Goal: Download file/media

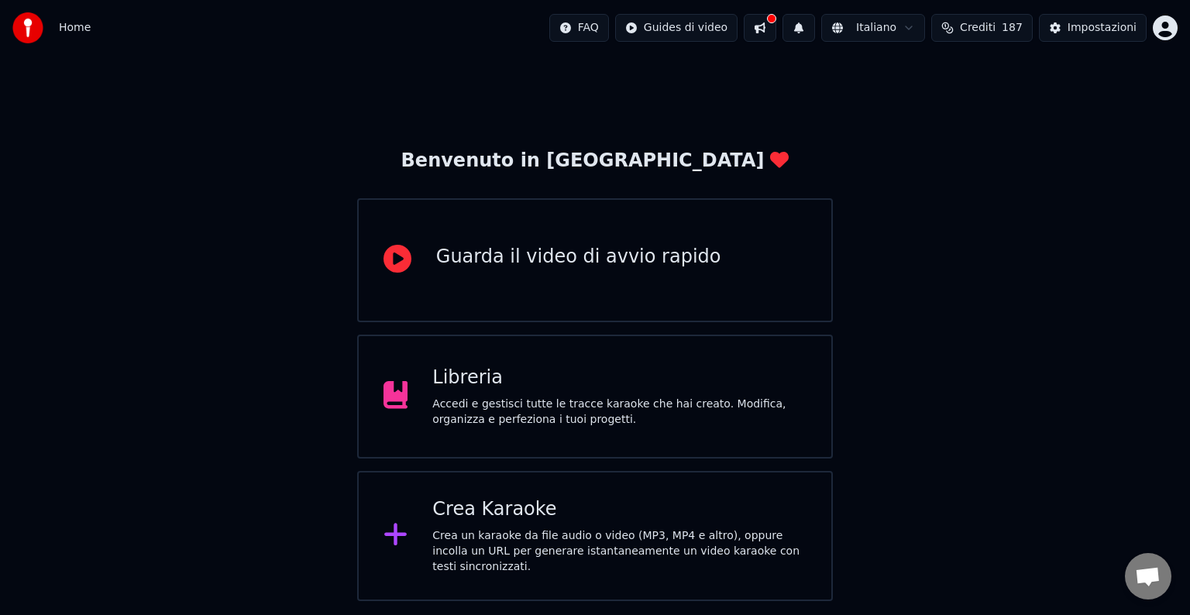
click at [529, 412] on div "Accedi e gestisci tutte le tracce karaoke che hai creato. Modifica, organizza e…" at bounding box center [619, 412] width 374 height 31
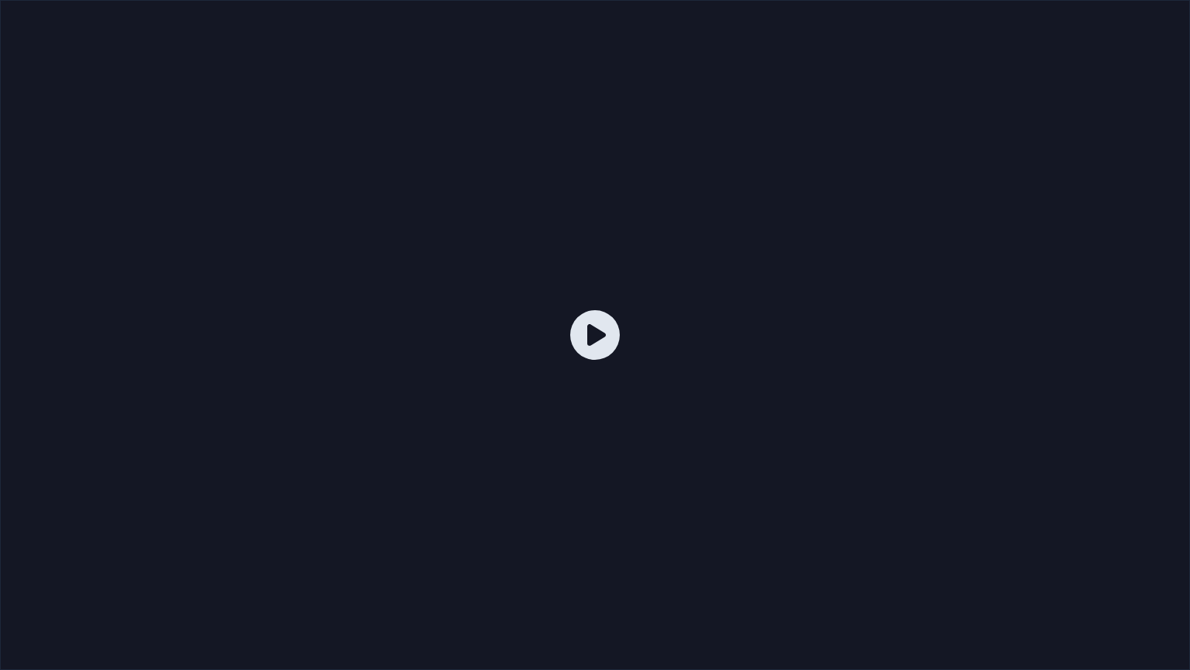
click at [608, 330] on icon at bounding box center [595, 335] width 50 height 50
drag, startPoint x: 895, startPoint y: 663, endPoint x: 901, endPoint y: 648, distance: 16.4
click at [896, 615] on div at bounding box center [595, 335] width 1190 height 670
drag, startPoint x: 719, startPoint y: 503, endPoint x: 642, endPoint y: 357, distance: 165.4
click at [677, 431] on div at bounding box center [595, 335] width 1190 height 670
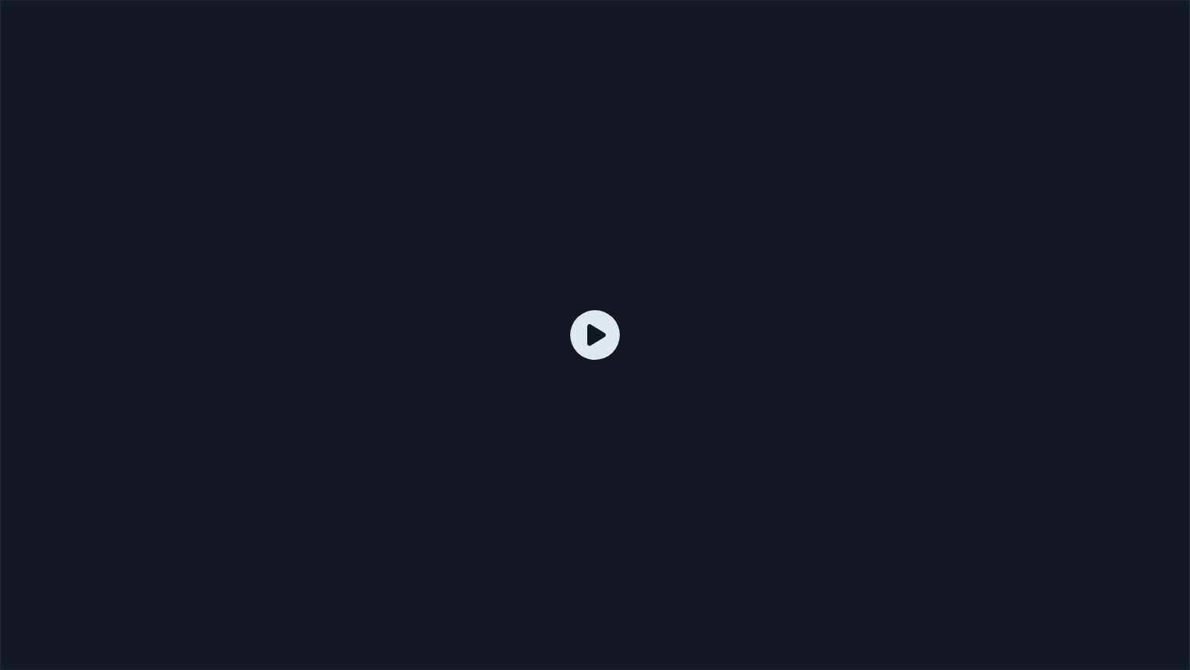
click at [604, 343] on icon at bounding box center [595, 335] width 50 height 50
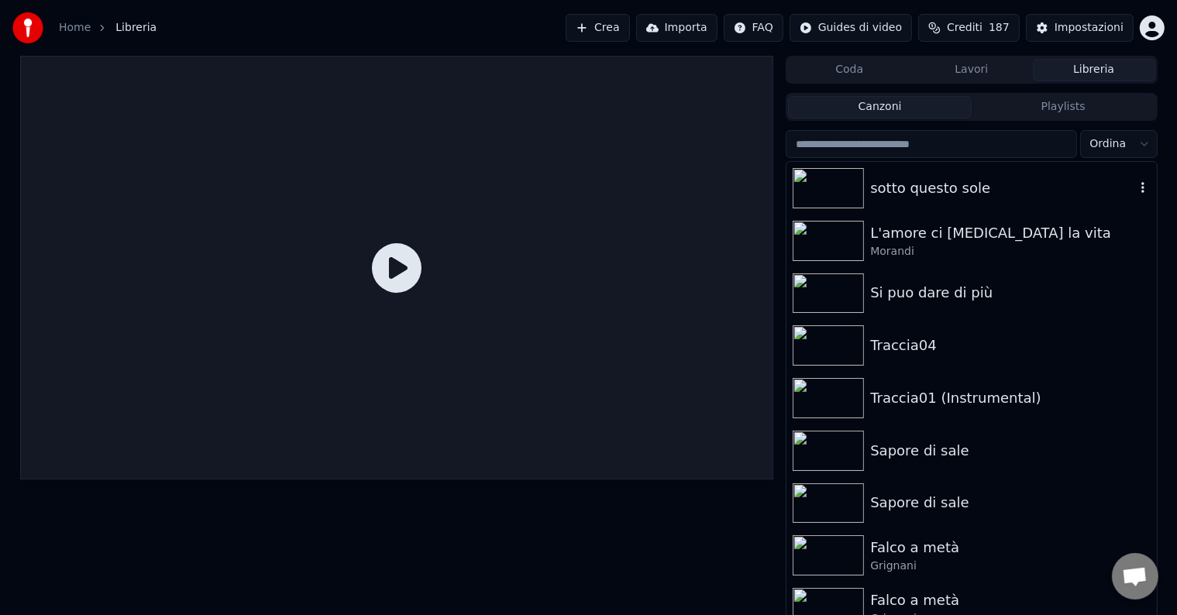
click at [911, 186] on div "sotto questo sole" at bounding box center [1002, 188] width 264 height 22
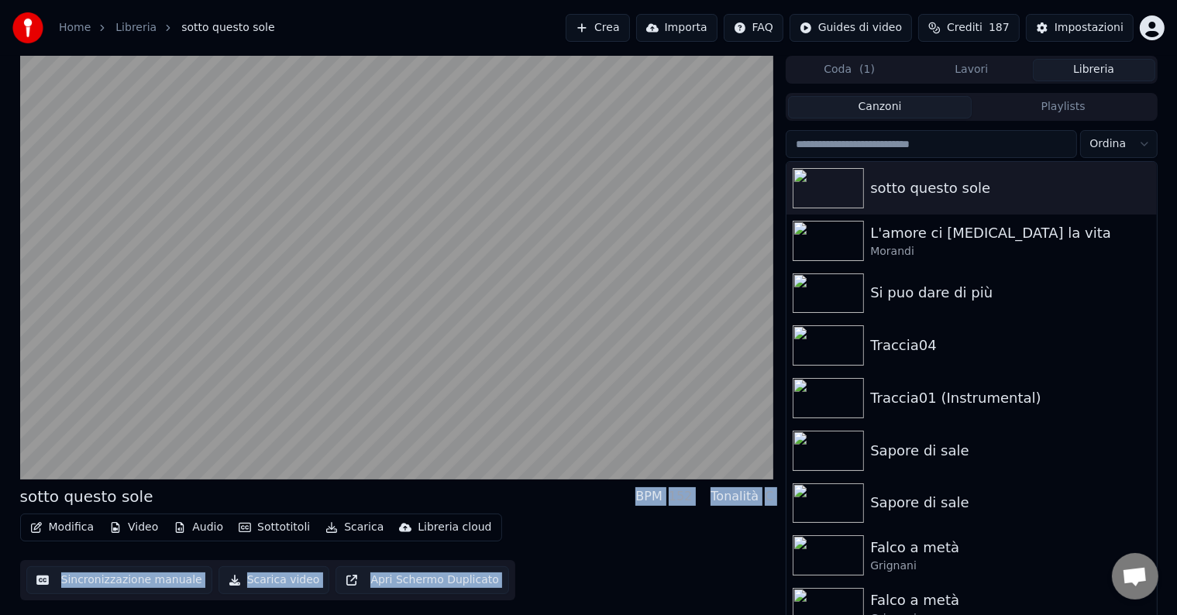
click at [288, 584] on button "Scarica video" at bounding box center [275, 581] width 112 height 28
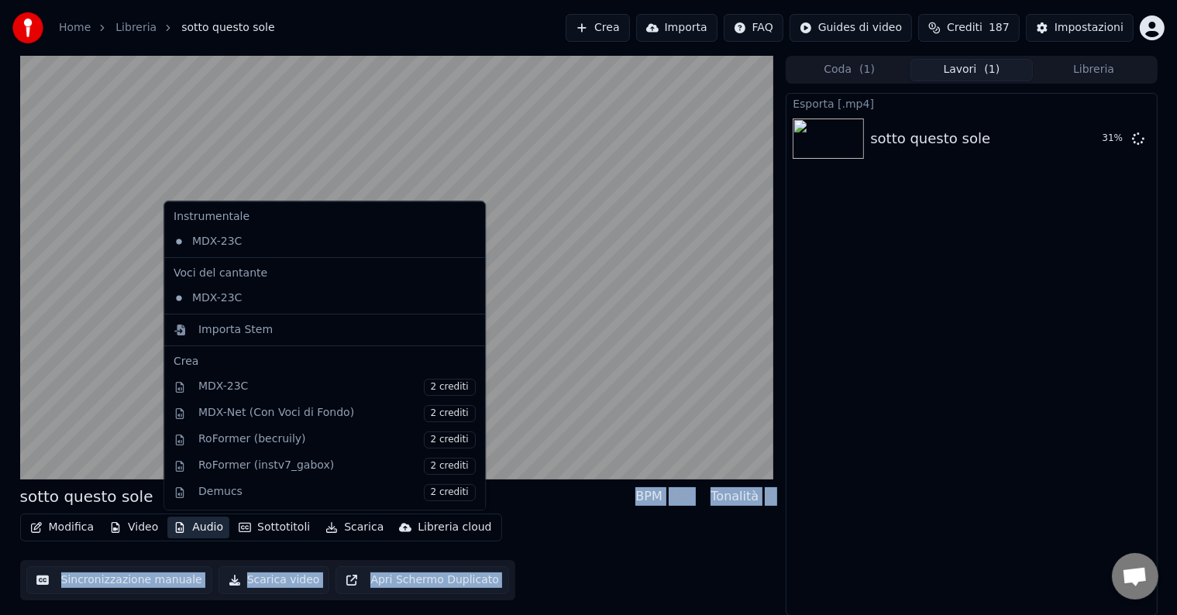
click at [197, 527] on button "Audio" at bounding box center [198, 528] width 62 height 22
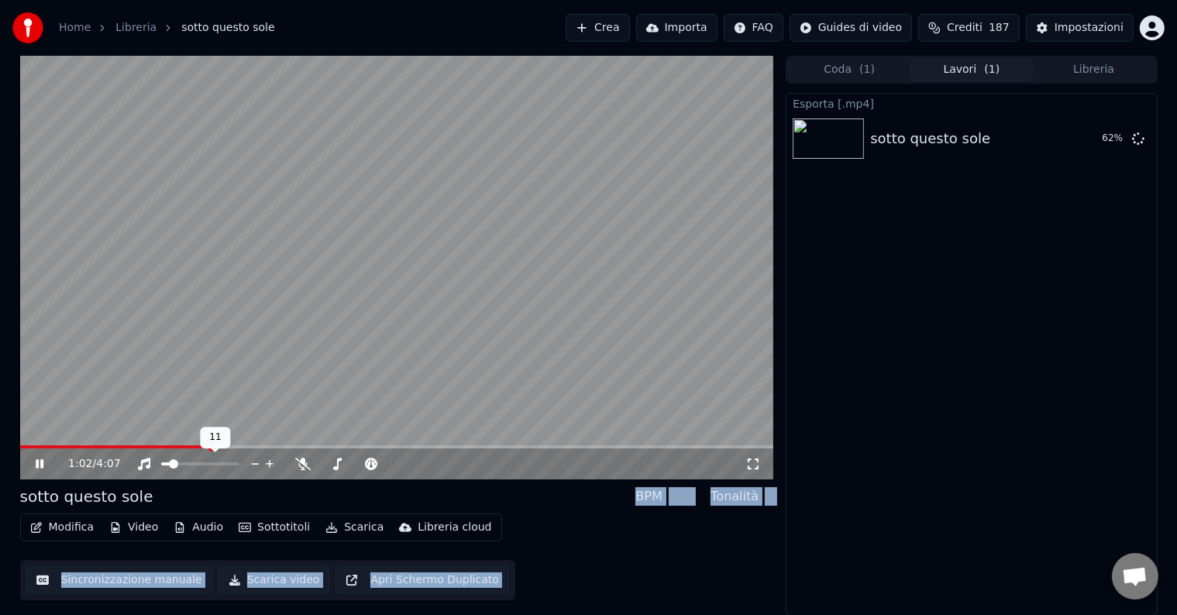
click at [170, 460] on span at bounding box center [173, 464] width 9 height 9
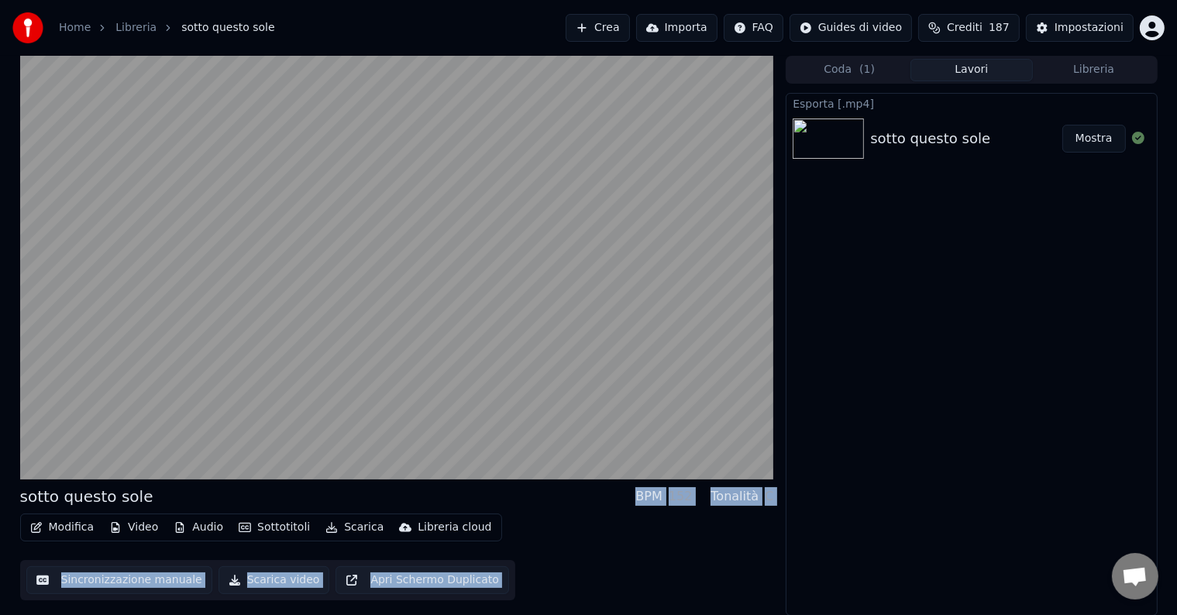
click at [1102, 139] on button "Mostra" at bounding box center [1095, 139] width 64 height 28
